Goal: Information Seeking & Learning: Find specific fact

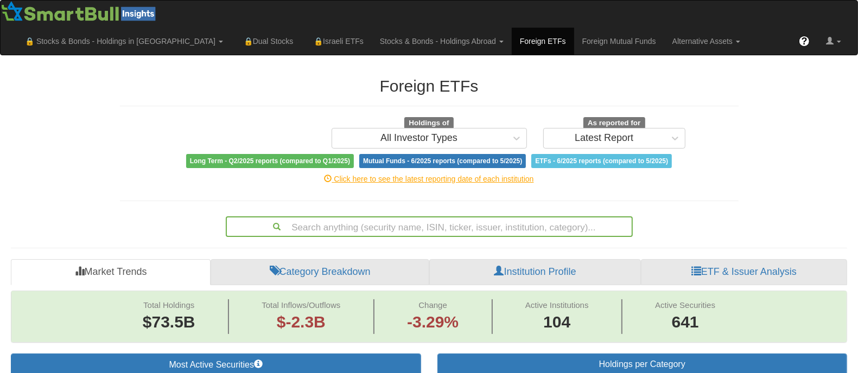
scroll to position [180, 0]
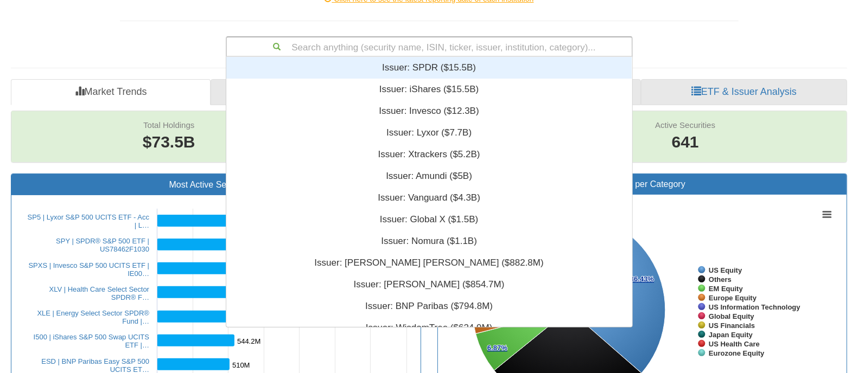
click at [440, 49] on div "Search anything (security name, ISIN, ticker, issuer, institution, category)..." at bounding box center [429, 46] width 405 height 18
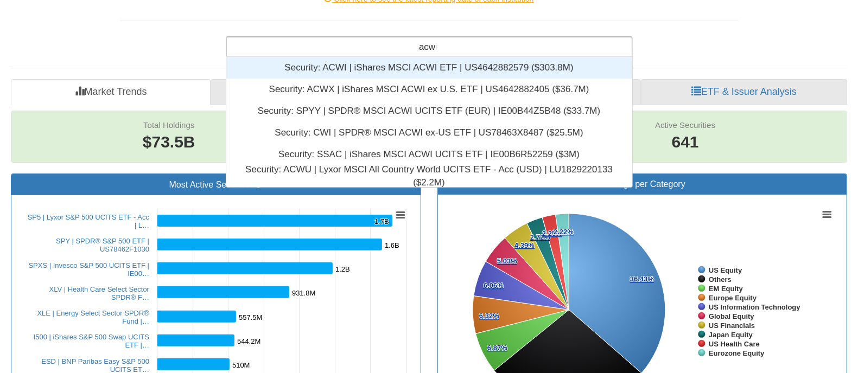
scroll to position [98, 395]
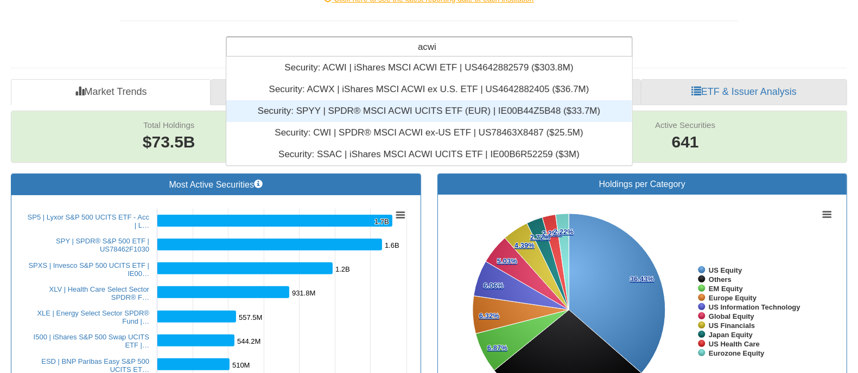
type input "acwi"
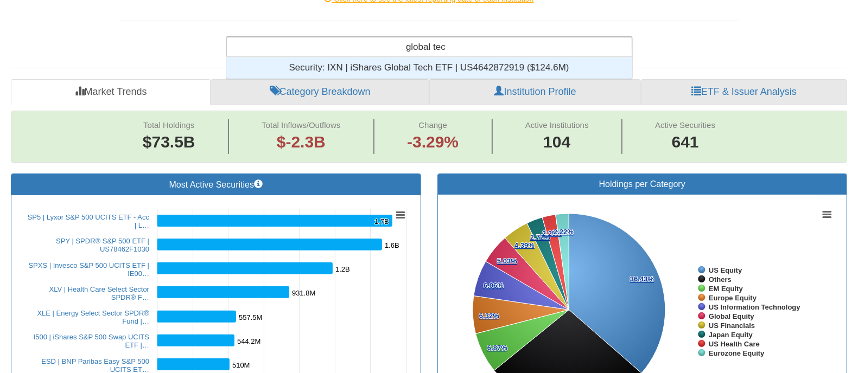
scroll to position [11, 395]
click at [463, 49] on div "global tec global tec" at bounding box center [429, 46] width 405 height 18
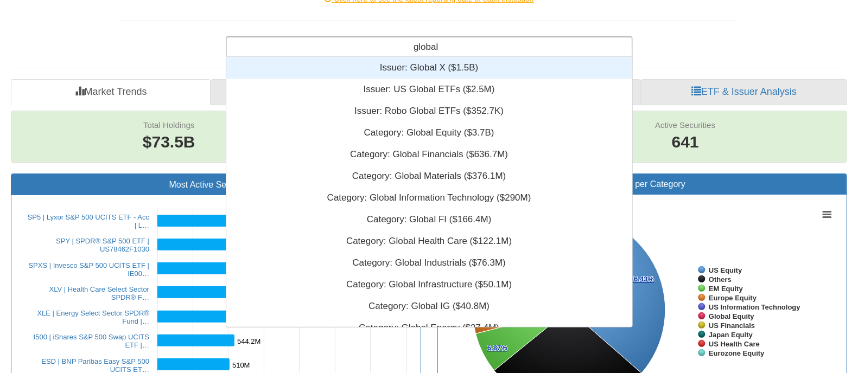
scroll to position [261, 395]
type input "g"
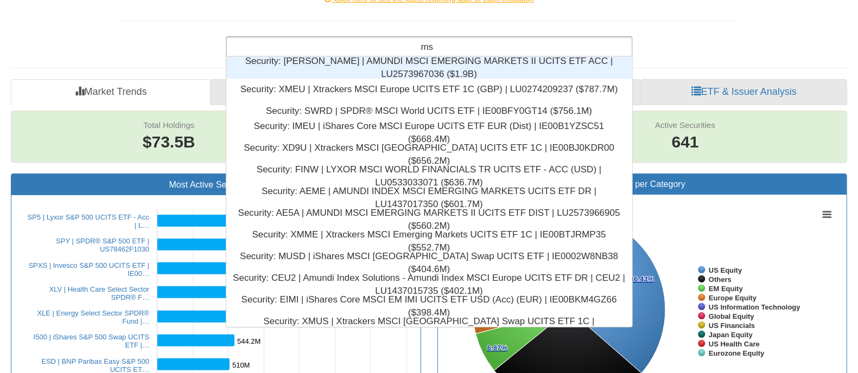
type input "m"
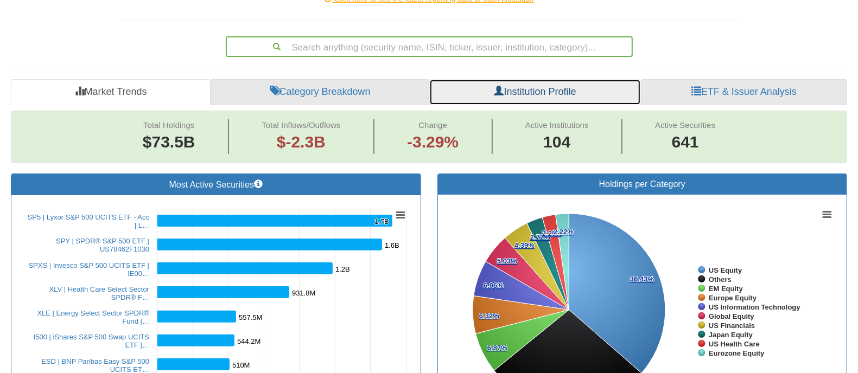
click at [566, 90] on link "Institution Profile" at bounding box center [535, 92] width 212 height 26
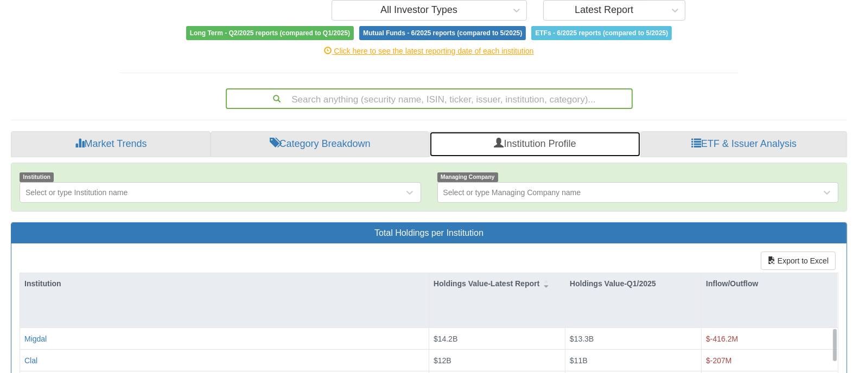
scroll to position [129, 0]
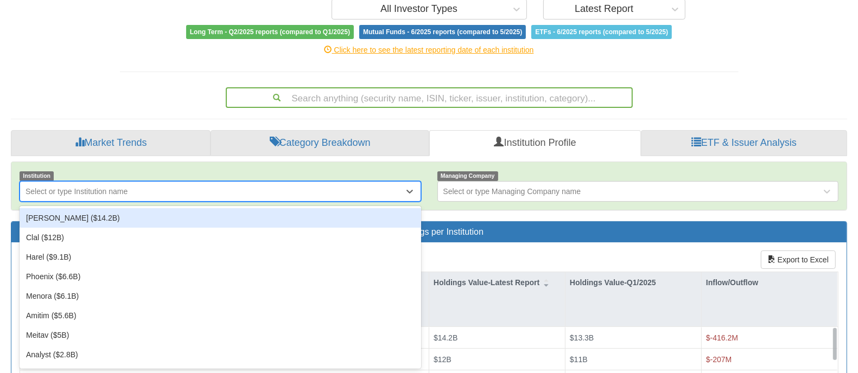
click at [360, 194] on div "Select or type Institution name" at bounding box center [212, 191] width 384 height 17
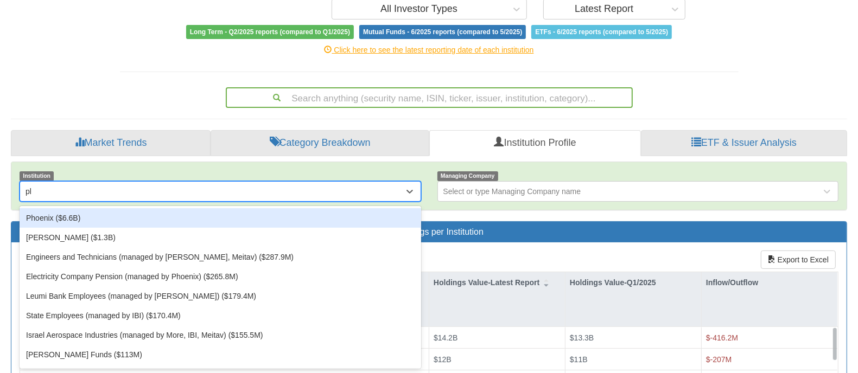
type input "pho"
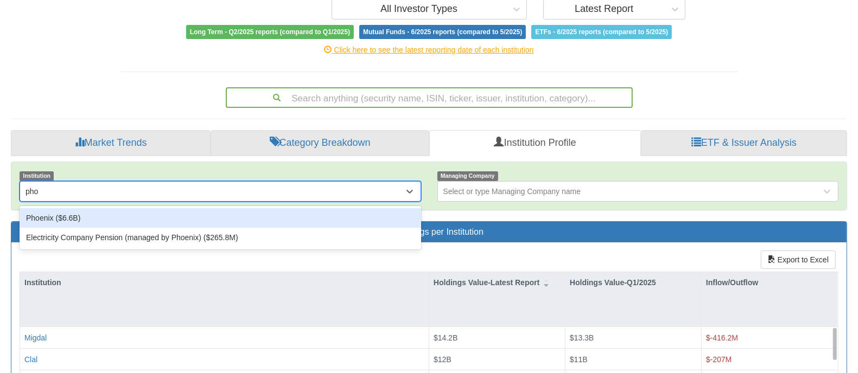
click at [337, 212] on div "Phoenix ($6.6B)" at bounding box center [221, 218] width 402 height 20
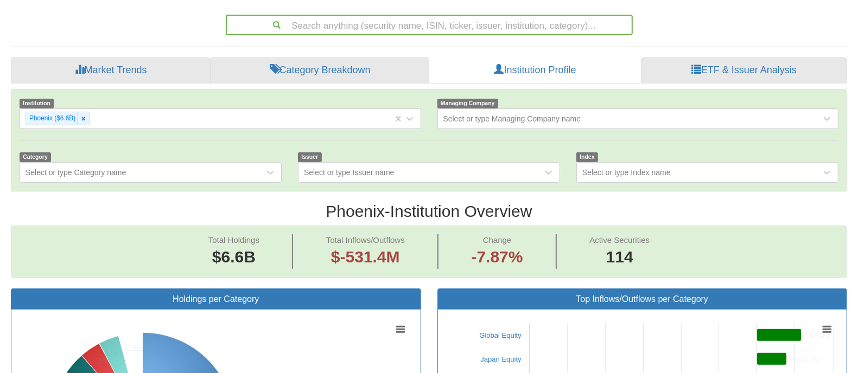
scroll to position [20, 814]
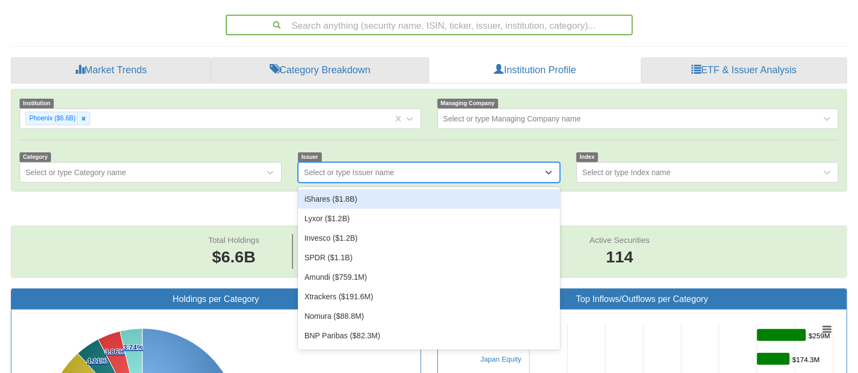
click at [481, 177] on div "Select or type Issuer name" at bounding box center [421, 172] width 244 height 17
click at [407, 195] on div "iShares ($1.8B)" at bounding box center [429, 199] width 262 height 20
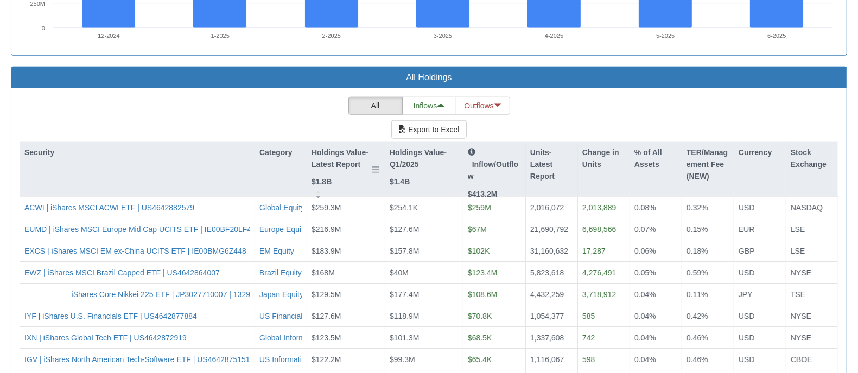
click at [338, 160] on p "Holdings Value-Latest Report" at bounding box center [346, 159] width 69 height 24
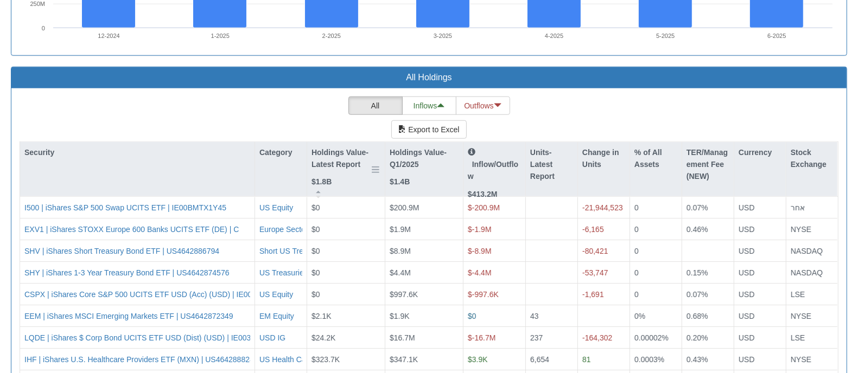
click at [338, 160] on p "Holdings Value-Latest Report" at bounding box center [346, 159] width 69 height 24
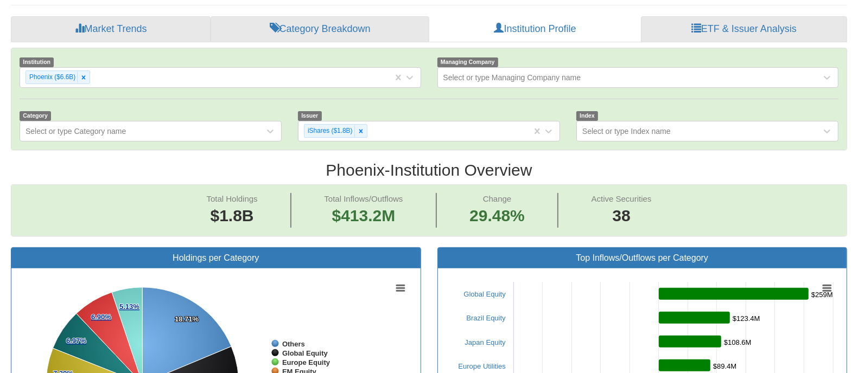
scroll to position [221, 0]
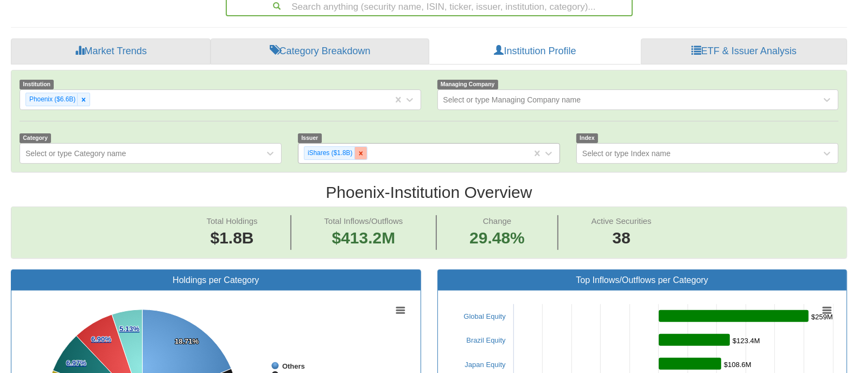
click at [359, 155] on icon at bounding box center [361, 154] width 8 height 8
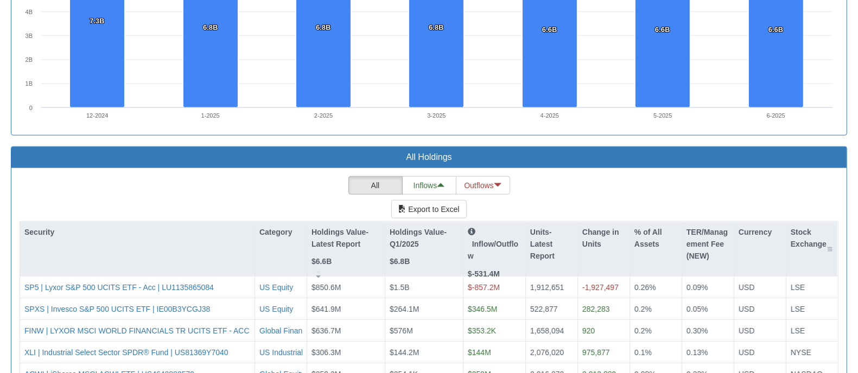
scroll to position [878, 0]
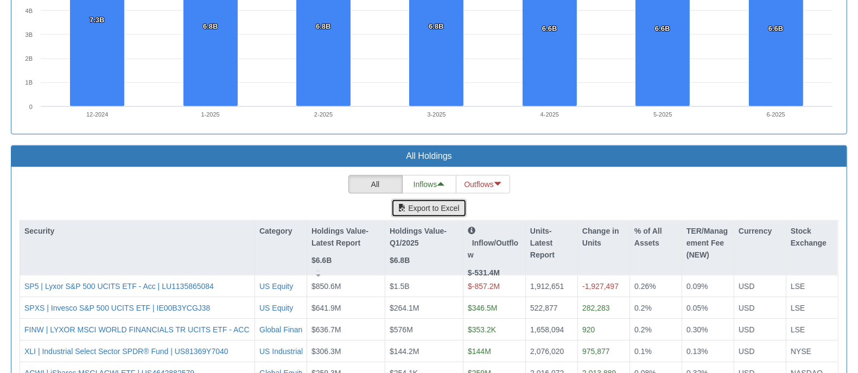
click at [427, 215] on button "Export to Excel" at bounding box center [428, 208] width 75 height 18
